Goal: Transaction & Acquisition: Purchase product/service

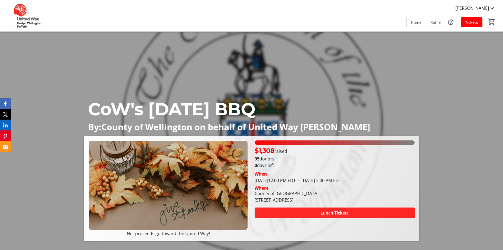
click at [352, 210] on span at bounding box center [334, 212] width 160 height 13
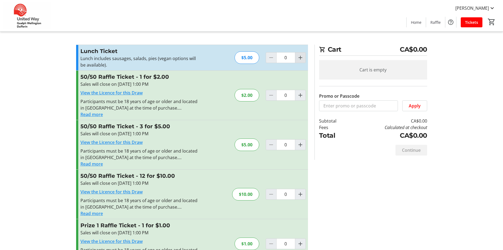
click at [298, 58] on mat-icon "Increment by one" at bounding box center [300, 57] width 6 height 6
type input "1"
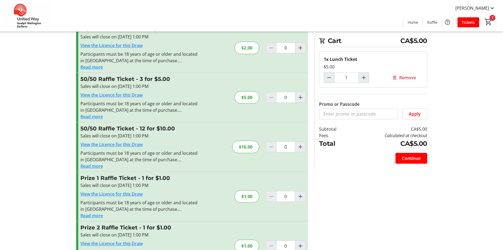
scroll to position [54, 0]
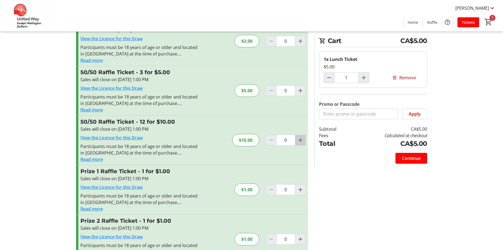
click at [299, 140] on mat-icon "Increment by one" at bounding box center [300, 140] width 6 height 6
type input "1"
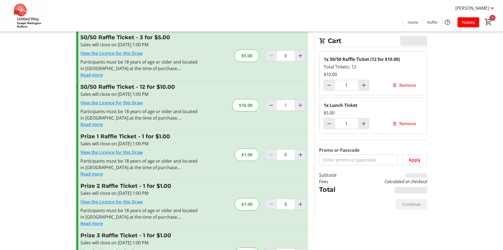
scroll to position [108, 0]
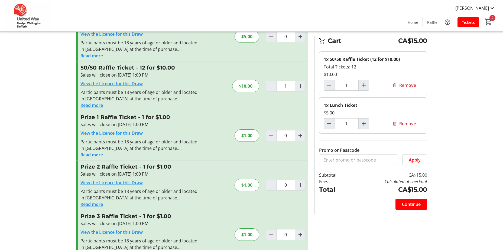
click at [101, 154] on button "Read more" at bounding box center [91, 155] width 22 height 6
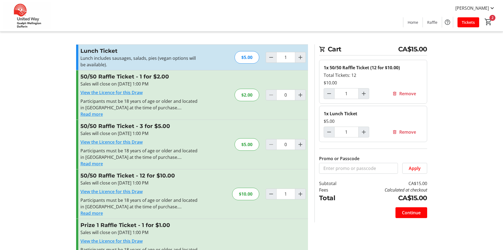
scroll to position [0, 0]
click at [412, 210] on span "Continue" at bounding box center [411, 213] width 19 height 6
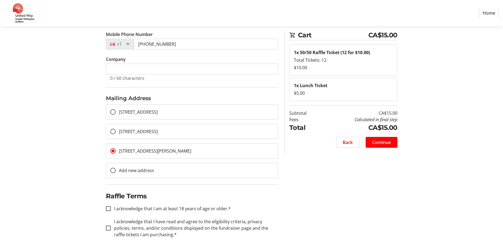
scroll to position [98, 0]
click at [108, 206] on input "I acknowledge that I am at least 18 years of age or older.*" at bounding box center [108, 207] width 5 height 5
checkbox input "true"
click at [106, 227] on input "I acknowledge that I have read and agree to the eligibility criteria, privacy p…" at bounding box center [108, 227] width 5 height 5
checkbox input "true"
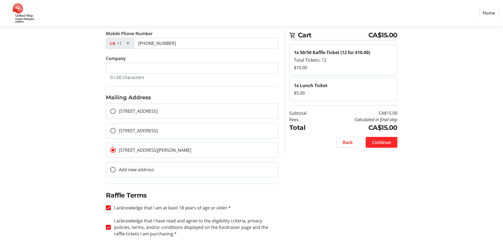
click at [371, 143] on span at bounding box center [381, 142] width 32 height 13
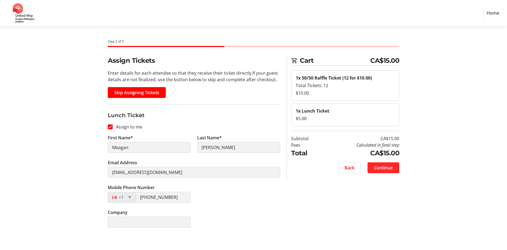
click at [378, 169] on span "Continue" at bounding box center [383, 168] width 19 height 6
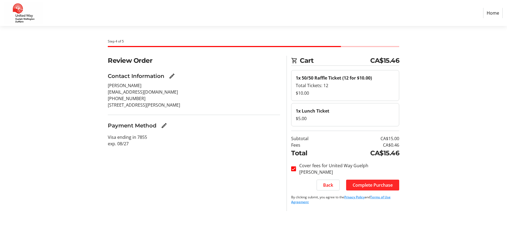
click at [378, 187] on span "Complete Purchase" at bounding box center [372, 185] width 40 height 6
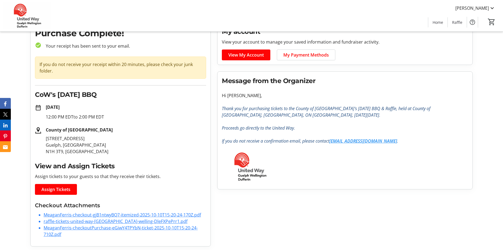
scroll to position [28, 0]
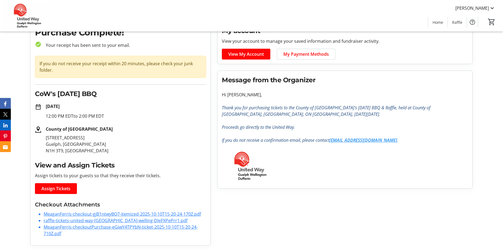
click at [72, 215] on link "MeaganFerris-checkout-gjB1ntwyBQ7-itemized-2025-10-10T15-20-24-170Z.pdf" at bounding box center [122, 214] width 157 height 6
